Goal: Communication & Community: Answer question/provide support

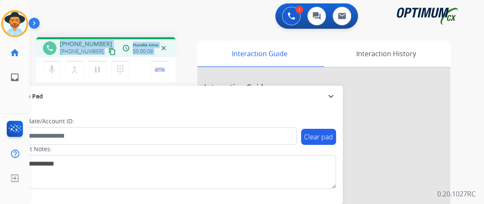
drag, startPoint x: 59, startPoint y: 79, endPoint x: 30, endPoint y: 50, distance: 42.1
click at [30, 50] on div "phone [PHONE_NUMBER] [PHONE_NUMBER] content_copy access_time Call metrics Queue…" at bounding box center [247, 206] width 435 height 352
click at [108, 48] on mat-icon "content_copy" at bounding box center [112, 52] width 8 height 8
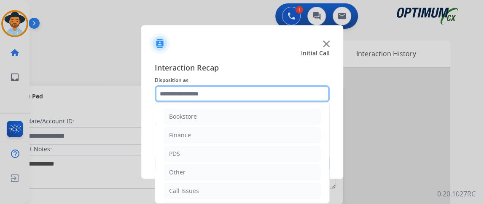
click at [238, 100] on input "text" at bounding box center [242, 93] width 175 height 17
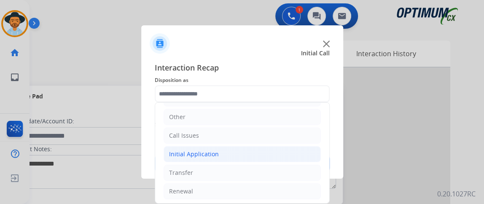
click at [264, 149] on li "Initial Application" at bounding box center [242, 154] width 157 height 16
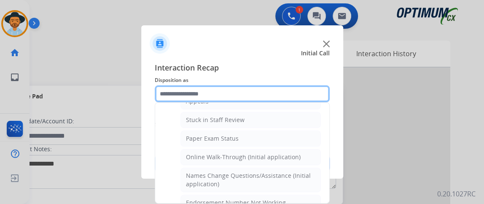
scroll to position [149, 0]
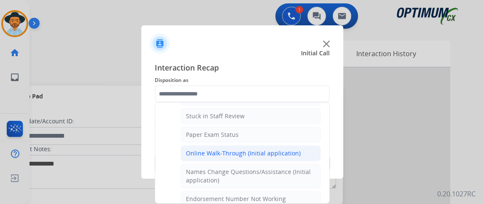
click at [290, 151] on div "Online Walk-Through (Initial application)" at bounding box center [243, 153] width 115 height 8
type input "**********"
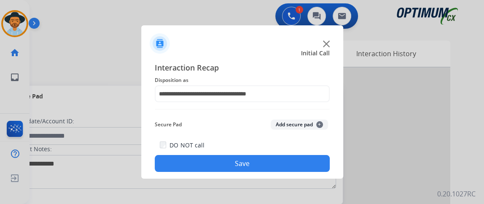
click at [299, 148] on div "DO NOT call Save" at bounding box center [242, 156] width 175 height 32
click at [300, 157] on button "Save" at bounding box center [242, 163] width 175 height 17
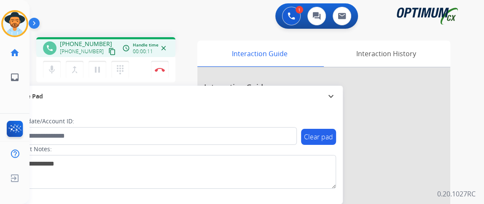
click at [102, 44] on div "[PHONE_NUMBER] [PHONE_NUMBER] content_copy" at bounding box center [88, 48] width 57 height 17
click at [58, 67] on button "mic Mute" at bounding box center [52, 70] width 18 height 18
click at [48, 71] on mat-icon "mic_off" at bounding box center [52, 70] width 10 height 10
click at [54, 75] on button "mic Mute" at bounding box center [52, 70] width 18 height 18
click at [57, 72] on button "mic_off Mute" at bounding box center [52, 70] width 18 height 18
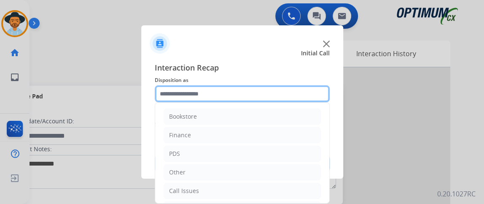
click at [221, 89] on input "text" at bounding box center [242, 93] width 175 height 17
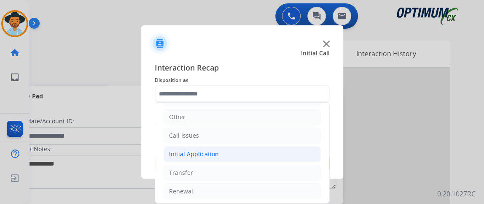
click at [278, 154] on li "Initial Application" at bounding box center [242, 154] width 157 height 16
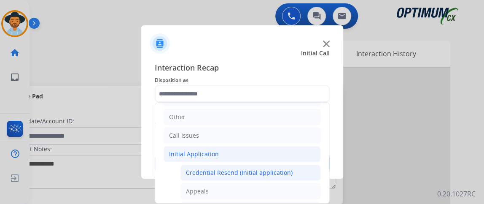
click at [280, 168] on div "Credential Resend (Initial application)" at bounding box center [239, 172] width 107 height 8
type input "**********"
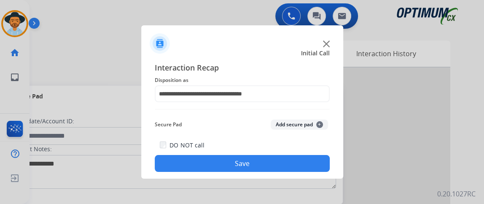
click at [280, 166] on button "Save" at bounding box center [242, 163] width 175 height 17
click at [249, 81] on span "Disposition as" at bounding box center [242, 80] width 175 height 10
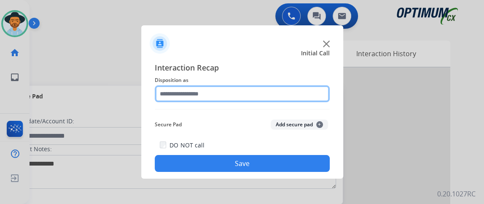
click at [252, 89] on input "text" at bounding box center [242, 93] width 175 height 17
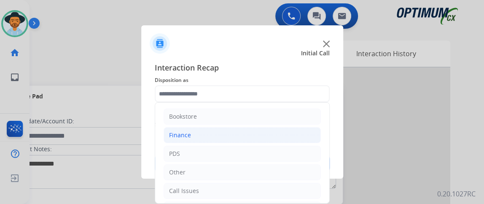
click at [274, 140] on li "Finance" at bounding box center [242, 135] width 157 height 16
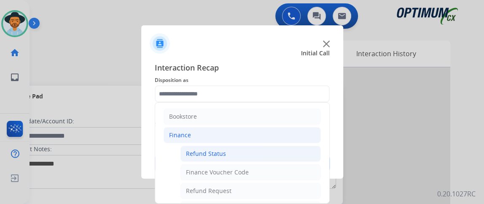
click at [275, 151] on li "Refund Status" at bounding box center [251, 154] width 140 height 16
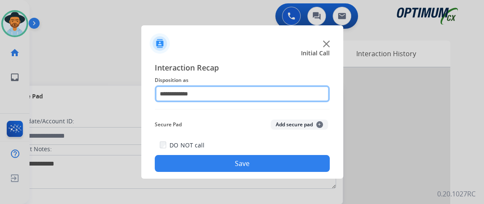
click at [285, 98] on input "**********" at bounding box center [242, 93] width 175 height 17
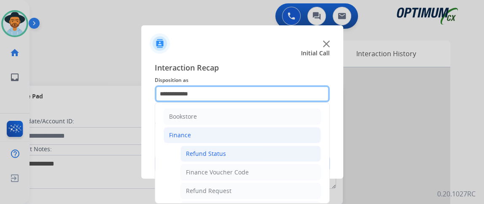
scroll to position [115, 0]
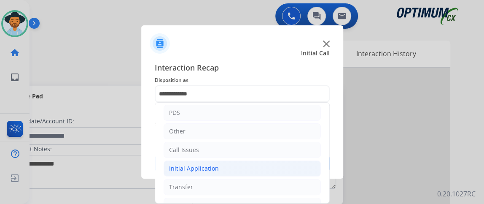
click at [307, 167] on li "Initial Application" at bounding box center [242, 168] width 157 height 16
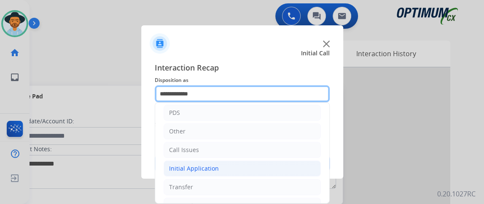
scroll to position [42, 0]
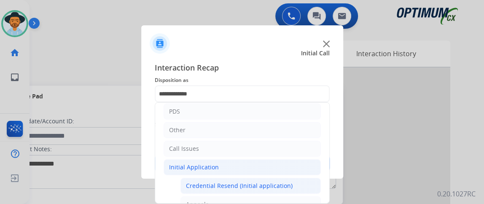
click at [297, 181] on li "Credential Resend (Initial application)" at bounding box center [251, 186] width 140 height 16
type input "**********"
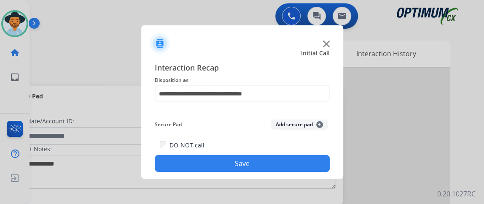
click at [292, 167] on button "Save" at bounding box center [242, 163] width 175 height 17
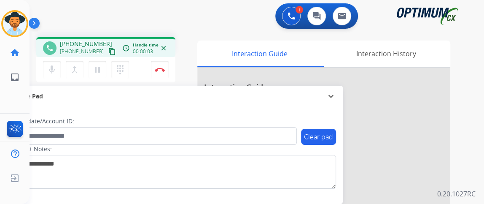
click at [107, 51] on button "content_copy" at bounding box center [112, 51] width 10 height 10
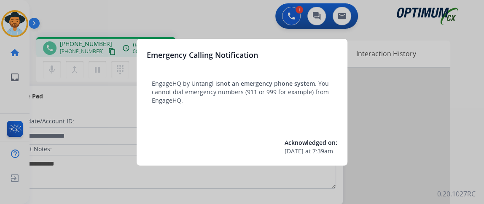
click at [101, 112] on div at bounding box center [242, 102] width 484 height 204
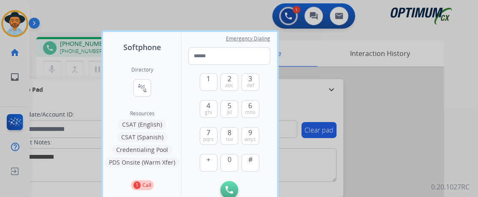
click at [49, 111] on div at bounding box center [239, 98] width 478 height 197
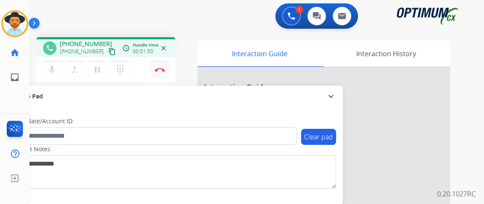
click at [162, 74] on button "Disconnect" at bounding box center [160, 70] width 18 height 18
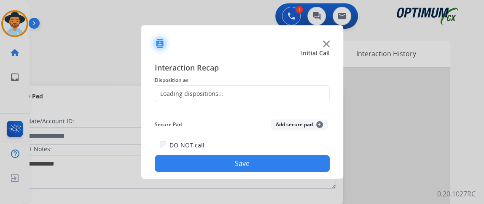
click at [237, 87] on div "Loading dispositions..." at bounding box center [242, 93] width 175 height 17
click at [242, 96] on div "Loading dispositions..." at bounding box center [242, 93] width 175 height 17
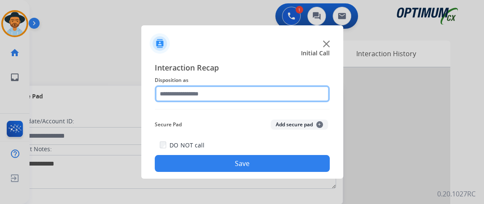
click at [242, 97] on input "text" at bounding box center [242, 93] width 175 height 17
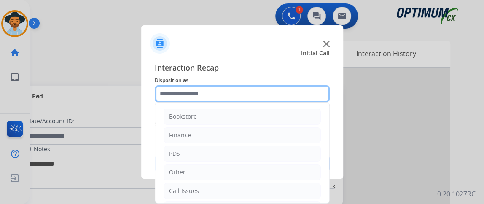
scroll to position [55, 0]
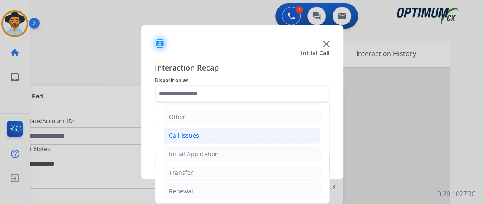
click at [282, 134] on li "Call Issues" at bounding box center [242, 135] width 157 height 16
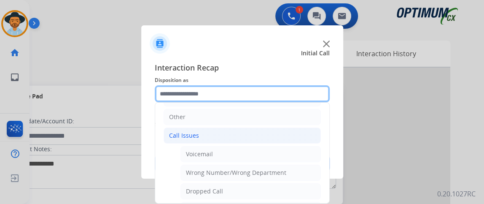
scroll to position [111, 0]
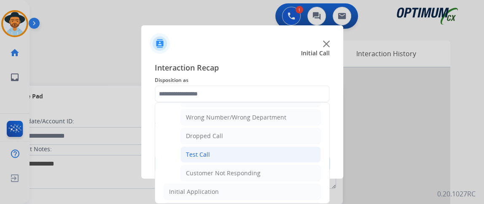
click at [296, 158] on li "Test Call" at bounding box center [251, 154] width 140 height 16
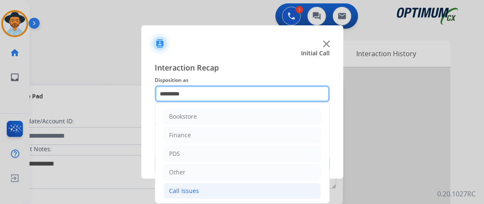
click at [277, 102] on input "*********" at bounding box center [242, 93] width 175 height 17
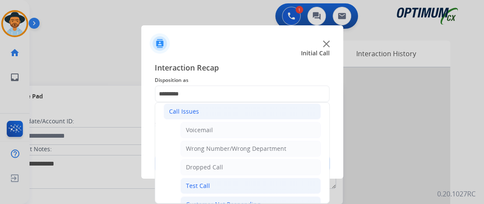
click at [297, 196] on li "Customer Not Responding" at bounding box center [251, 204] width 140 height 16
type input "**********"
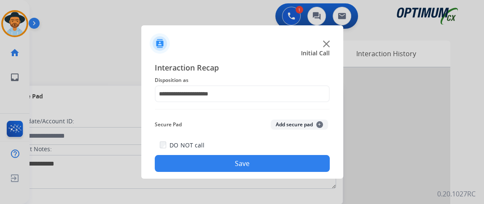
click at [297, 175] on div "**********" at bounding box center [242, 117] width 202 height 124
click at [297, 168] on button "Save" at bounding box center [242, 163] width 175 height 17
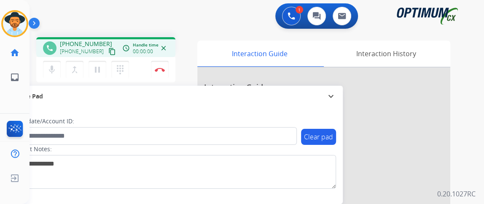
click at [108, 49] on mat-icon "content_copy" at bounding box center [112, 52] width 8 height 8
click at [51, 66] on mat-icon "mic" at bounding box center [52, 70] width 10 height 10
click at [52, 68] on mat-icon "mic_off" at bounding box center [52, 70] width 10 height 10
click at [52, 68] on mat-icon "mic" at bounding box center [52, 70] width 10 height 10
click at [52, 68] on mat-icon "mic_off" at bounding box center [52, 70] width 10 height 10
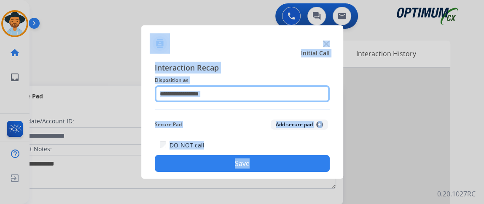
click at [226, 91] on input "text" at bounding box center [242, 93] width 175 height 17
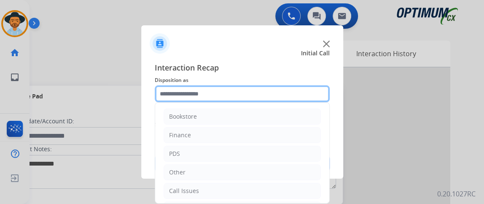
scroll to position [55, 0]
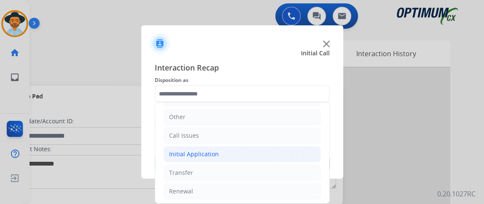
click at [265, 156] on li "Initial Application" at bounding box center [242, 154] width 157 height 16
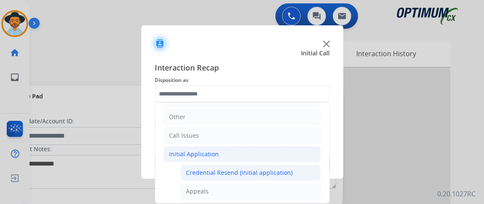
click at [265, 174] on div "Credential Resend (Initial application)" at bounding box center [239, 172] width 107 height 8
click at [265, 174] on div "Interaction Recap Disposition as Bookstore Finance PDS Other Call Issues Initia…" at bounding box center [242, 117] width 202 height 124
type input "**********"
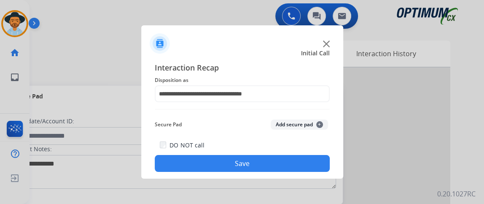
click at [260, 141] on div "DO NOT call Save" at bounding box center [242, 156] width 175 height 32
click at [262, 166] on button "Save" at bounding box center [242, 163] width 175 height 17
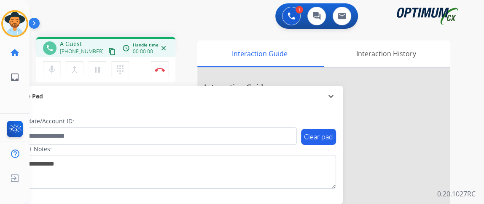
click at [108, 52] on mat-icon "content_copy" at bounding box center [112, 52] width 8 height 8
click at [51, 63] on button "mic Mute" at bounding box center [52, 70] width 18 height 18
click at [51, 65] on mat-icon "mic_off" at bounding box center [52, 70] width 10 height 10
click at [53, 67] on mat-icon "mic" at bounding box center [52, 70] width 10 height 10
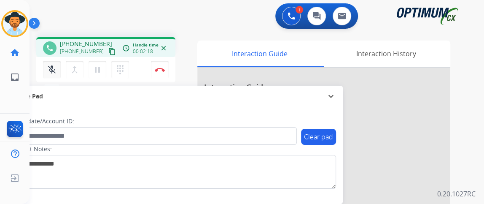
click at [54, 73] on mat-icon "mic_off" at bounding box center [52, 70] width 10 height 10
click at [47, 69] on mat-icon "mic" at bounding box center [52, 70] width 10 height 10
click at [47, 69] on mat-icon "mic_off" at bounding box center [52, 70] width 10 height 10
click at [167, 64] on button "Disconnect" at bounding box center [160, 70] width 18 height 18
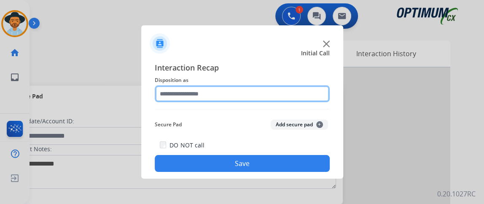
click at [220, 99] on input "text" at bounding box center [242, 93] width 175 height 17
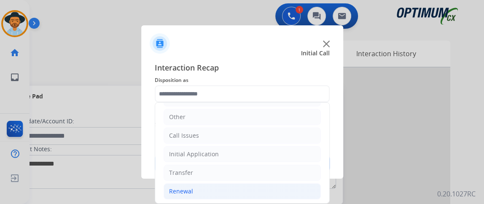
click at [248, 194] on li "Renewal" at bounding box center [242, 191] width 157 height 16
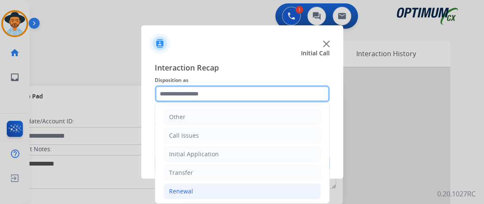
scroll to position [125, 0]
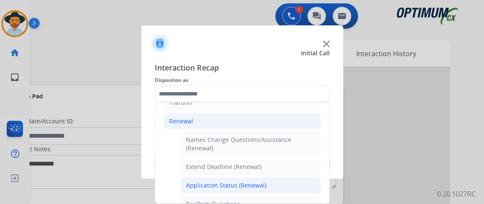
click at [294, 186] on li "Application Status (Renewal)" at bounding box center [251, 185] width 140 height 16
type input "**********"
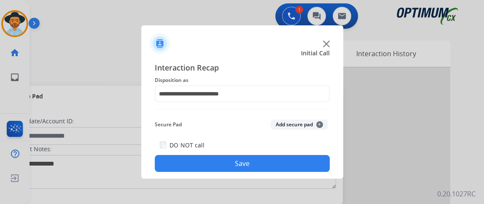
click at [289, 161] on button "Save" at bounding box center [242, 163] width 175 height 17
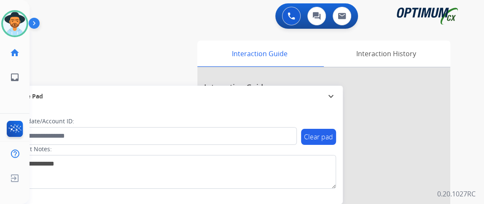
click at [11, 8] on div "Gilce Available Edit Avatar Agent: Gilce Routing Profile: NH_Bilingual home Hom…" at bounding box center [15, 44] width 30 height 89
click at [13, 17] on img at bounding box center [15, 24] width 24 height 24
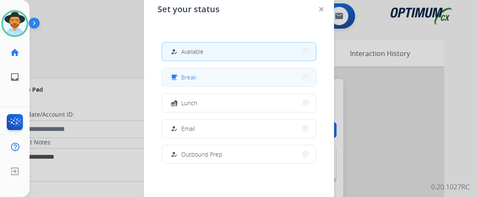
click at [217, 75] on button "free_breakfast Break" at bounding box center [239, 77] width 154 height 18
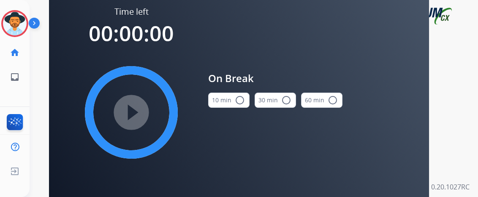
click at [0, 110] on hr at bounding box center [15, 108] width 34 height 3
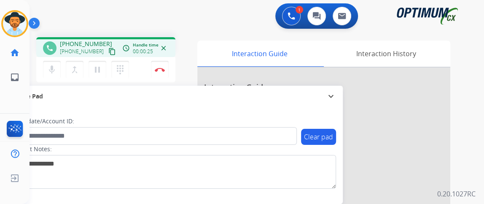
click at [108, 51] on mat-icon "content_copy" at bounding box center [112, 52] width 8 height 8
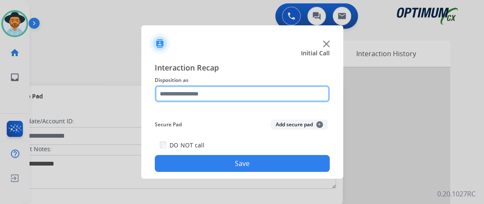
click at [296, 94] on input "text" at bounding box center [242, 93] width 175 height 17
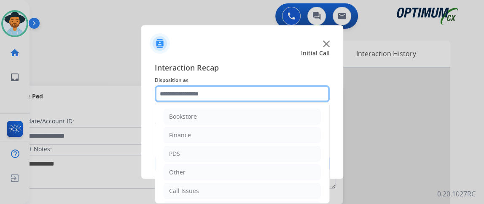
scroll to position [55, 0]
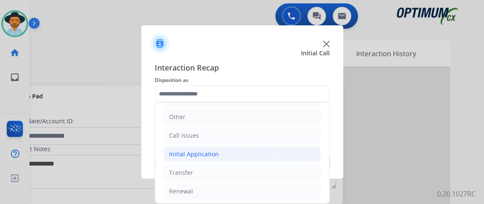
click at [307, 154] on li "Initial Application" at bounding box center [242, 154] width 157 height 16
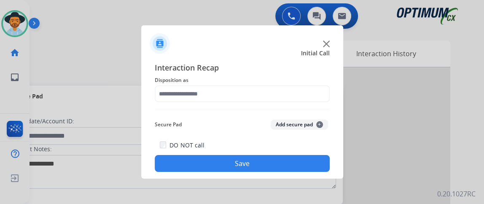
click at [304, 168] on button "Save" at bounding box center [242, 163] width 175 height 17
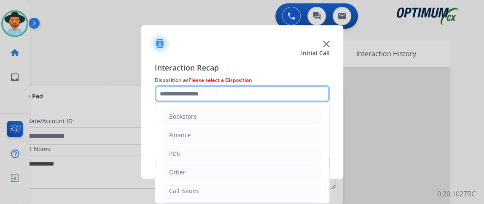
click at [297, 97] on input "text" at bounding box center [242, 93] width 175 height 17
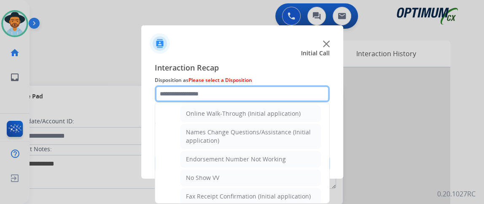
scroll to position [170, 0]
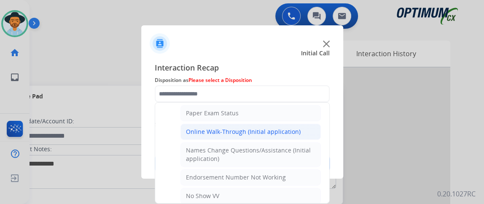
click at [309, 132] on li "Online Walk-Through (Initial application)" at bounding box center [251, 132] width 140 height 16
type input "**********"
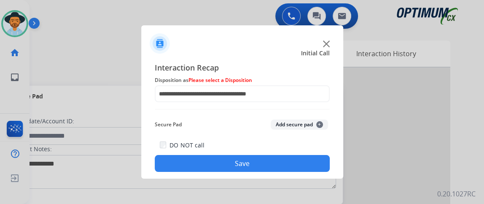
click at [305, 159] on button "Save" at bounding box center [242, 163] width 175 height 17
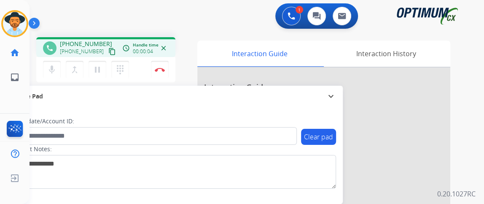
click at [108, 49] on mat-icon "content_copy" at bounding box center [112, 52] width 8 height 8
click at [57, 67] on button "mic Mute" at bounding box center [52, 70] width 18 height 18
click at [107, 49] on button "content_copy" at bounding box center [112, 51] width 10 height 10
click at [59, 77] on div "mic_off Mute merge_type Bridge pause Hold dialpad Dialpad" at bounding box center [88, 70] width 91 height 18
click at [51, 71] on mat-icon "mic_off" at bounding box center [52, 70] width 10 height 10
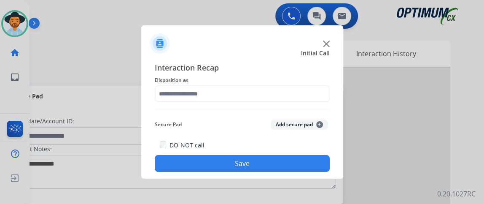
click at [270, 102] on div at bounding box center [242, 93] width 175 height 17
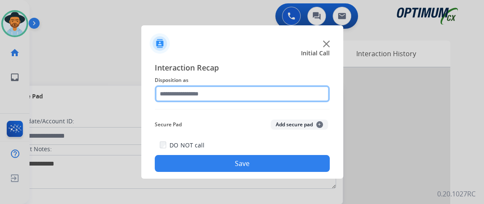
click at [280, 89] on input "text" at bounding box center [242, 93] width 175 height 17
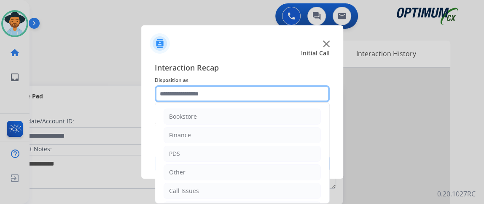
scroll to position [55, 0]
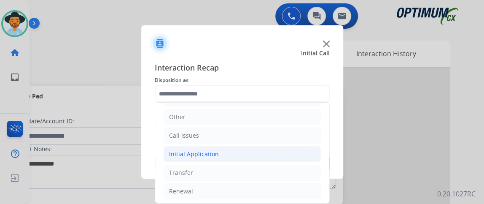
click at [293, 154] on li "Initial Application" at bounding box center [242, 154] width 157 height 16
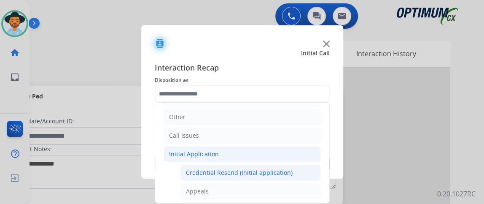
click at [283, 169] on div "Credential Resend (Initial application)" at bounding box center [239, 172] width 107 height 8
type input "**********"
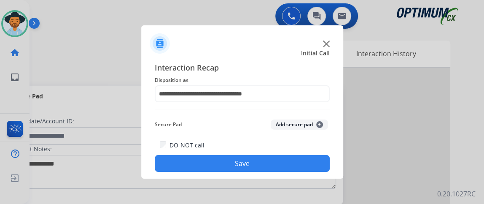
click at [289, 160] on button "Save" at bounding box center [242, 163] width 175 height 17
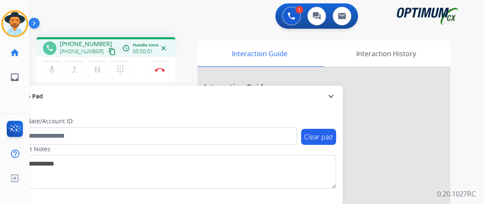
click at [108, 50] on mat-icon "content_copy" at bounding box center [112, 52] width 8 height 8
click at [51, 62] on button "mic Mute" at bounding box center [52, 70] width 18 height 18
click at [52, 69] on mat-icon "mic_off" at bounding box center [52, 70] width 10 height 10
click at [51, 71] on mat-icon "mic" at bounding box center [52, 70] width 10 height 10
click at [57, 68] on button "mic_off Mute" at bounding box center [52, 70] width 18 height 18
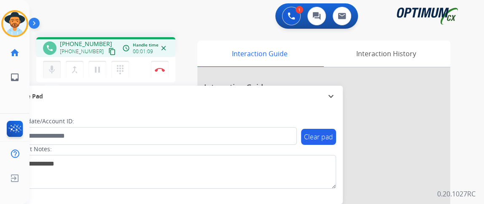
click at [43, 67] on button "mic Mute" at bounding box center [52, 70] width 18 height 18
click at [49, 66] on mat-icon "mic_off" at bounding box center [52, 70] width 10 height 10
click at [56, 66] on mat-icon "mic" at bounding box center [52, 70] width 10 height 10
click at [60, 67] on div "mic_off Mute merge_type Bridge pause Hold dialpad Dialpad" at bounding box center [88, 70] width 91 height 18
click at [56, 67] on mat-icon "mic_off" at bounding box center [52, 70] width 10 height 10
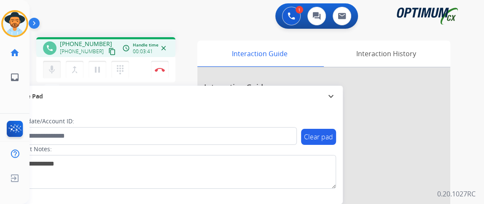
click at [48, 67] on mat-icon "mic" at bounding box center [52, 70] width 10 height 10
click at [48, 67] on mat-icon "mic_off" at bounding box center [52, 70] width 10 height 10
click at [56, 77] on button "mic Mute" at bounding box center [52, 70] width 18 height 18
click at [46, 94] on div "Secure Pad" at bounding box center [173, 96] width 325 height 14
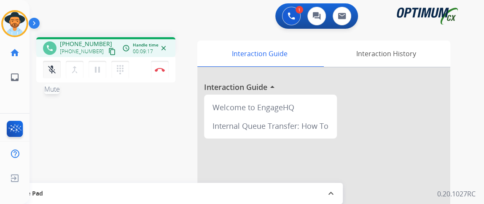
click at [51, 66] on mat-icon "mic_off" at bounding box center [52, 70] width 10 height 10
click at [165, 70] on button "Disconnect" at bounding box center [160, 70] width 18 height 18
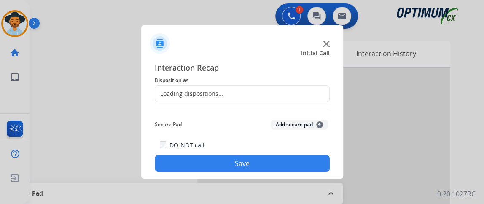
click at [224, 84] on span "Disposition as" at bounding box center [242, 80] width 175 height 10
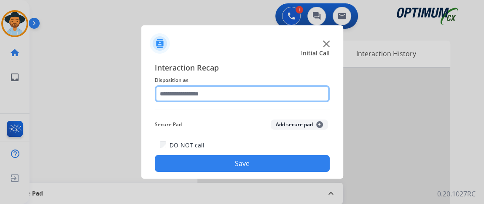
click at [227, 94] on input "text" at bounding box center [242, 93] width 175 height 17
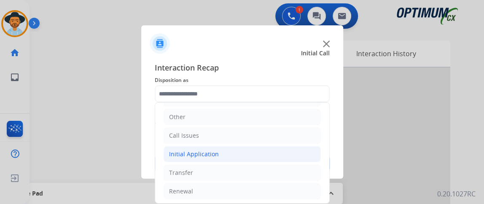
click at [289, 156] on li "Initial Application" at bounding box center [242, 154] width 157 height 16
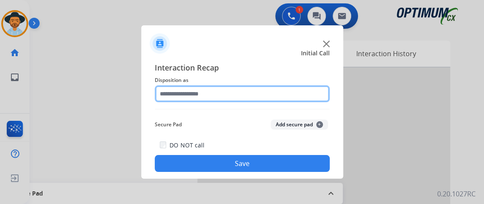
click at [302, 91] on input "text" at bounding box center [242, 93] width 175 height 17
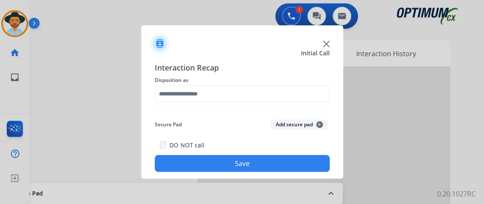
click at [295, 67] on span "Interaction Recap" at bounding box center [242, 68] width 175 height 13
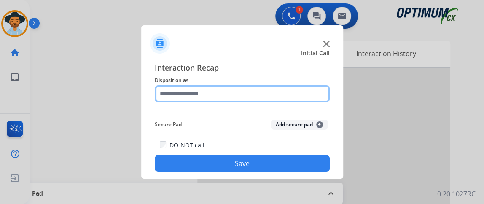
click at [300, 97] on input "text" at bounding box center [242, 93] width 175 height 17
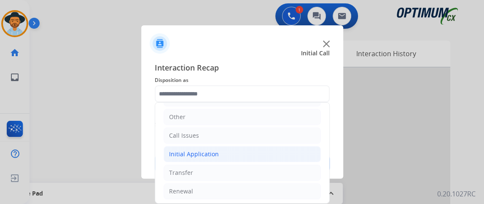
click at [279, 151] on li "Initial Application" at bounding box center [242, 154] width 157 height 16
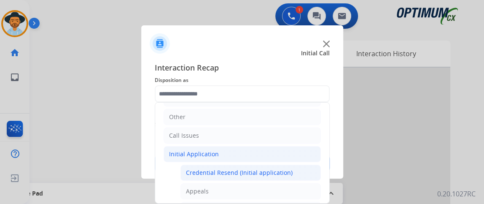
click at [272, 168] on div "Credential Resend (Initial application)" at bounding box center [239, 172] width 107 height 8
type input "**********"
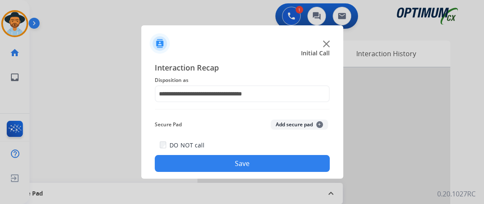
click at [272, 167] on button "Save" at bounding box center [242, 163] width 175 height 17
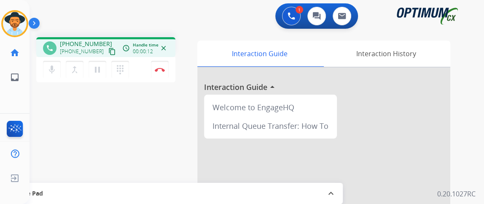
click at [108, 50] on mat-icon "content_copy" at bounding box center [112, 52] width 8 height 8
click at [108, 49] on mat-icon "content_copy" at bounding box center [112, 52] width 8 height 8
click at [50, 70] on mat-icon "mic_off" at bounding box center [52, 70] width 10 height 10
click at [56, 74] on mat-icon "mic" at bounding box center [52, 70] width 10 height 10
click at [52, 72] on mat-icon "mic" at bounding box center [52, 70] width 10 height 10
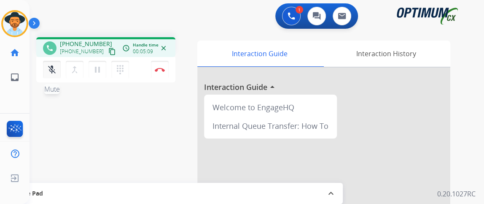
click at [56, 65] on mat-icon "mic_off" at bounding box center [52, 70] width 10 height 10
click at [160, 69] on img at bounding box center [160, 69] width 10 height 4
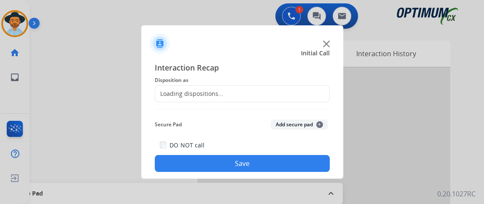
click at [262, 88] on div "Loading dispositions..." at bounding box center [242, 93] width 175 height 17
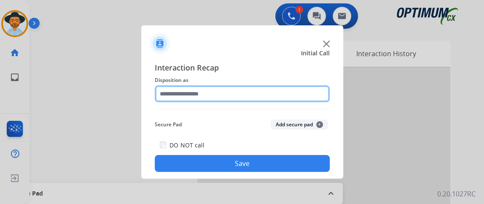
click at [301, 97] on input "text" at bounding box center [242, 93] width 175 height 17
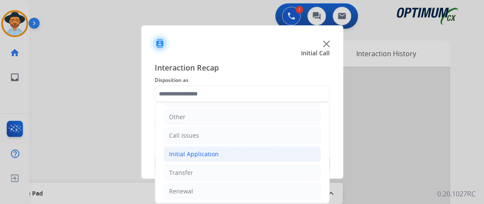
click at [285, 151] on li "Initial Application" at bounding box center [242, 154] width 157 height 16
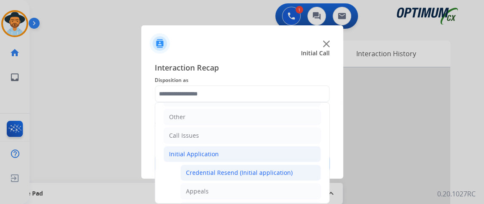
click at [284, 165] on li "Credential Resend (Initial application)" at bounding box center [251, 173] width 140 height 16
type input "**********"
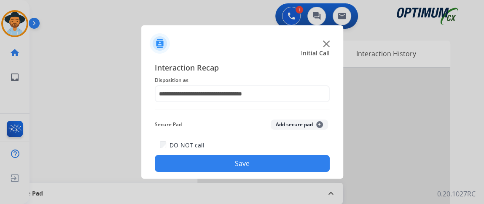
click at [284, 166] on button "Save" at bounding box center [242, 163] width 175 height 17
